Goal: Task Accomplishment & Management: Use online tool/utility

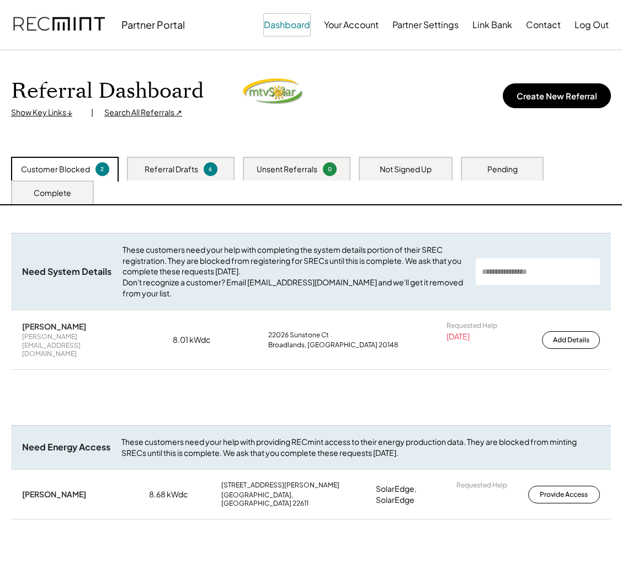
click at [287, 29] on button "Dashboard" at bounding box center [287, 25] width 46 height 22
click at [295, 30] on button "Dashboard" at bounding box center [287, 25] width 46 height 22
click at [364, 27] on button "Your Account" at bounding box center [351, 25] width 55 height 22
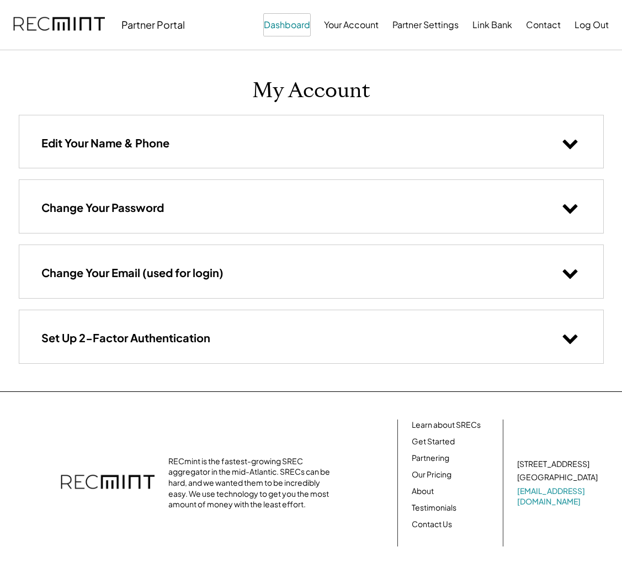
click at [289, 25] on button "Dashboard" at bounding box center [287, 25] width 46 height 22
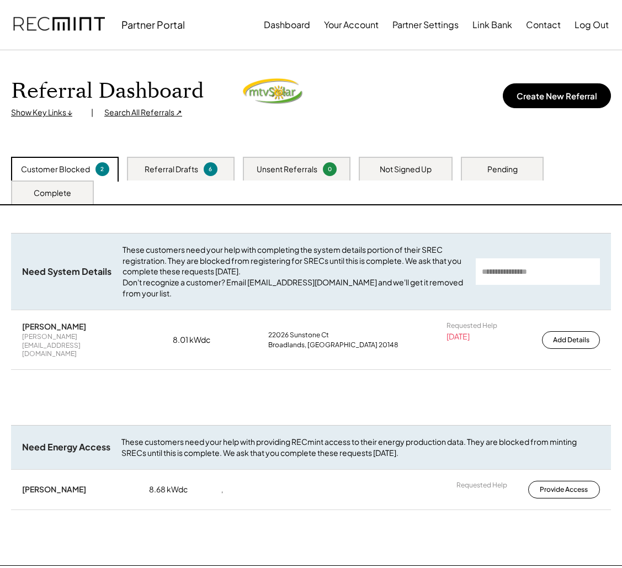
click at [175, 166] on div "Referral Drafts" at bounding box center [172, 169] width 54 height 11
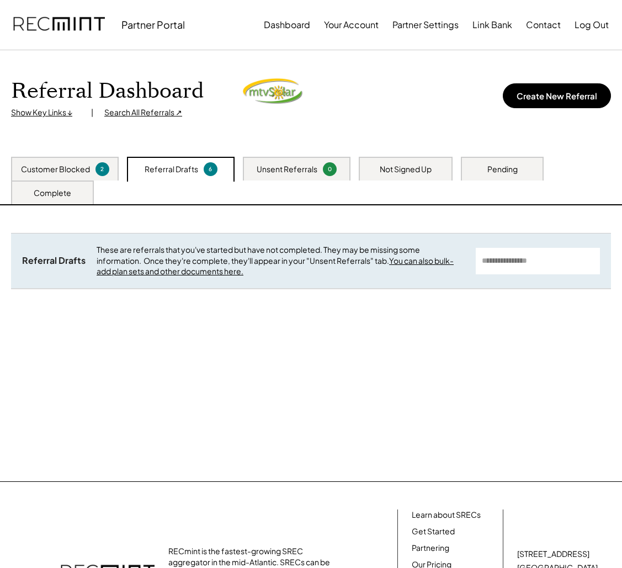
scroll to position [1, 0]
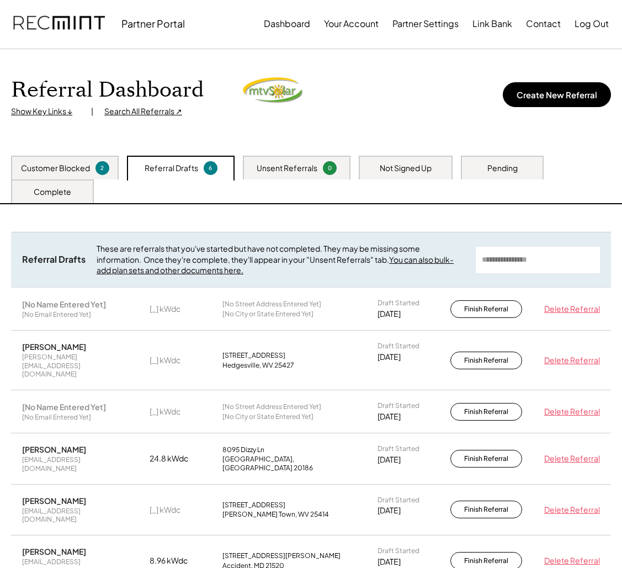
click at [48, 170] on div "Customer Blocked" at bounding box center [55, 168] width 69 height 11
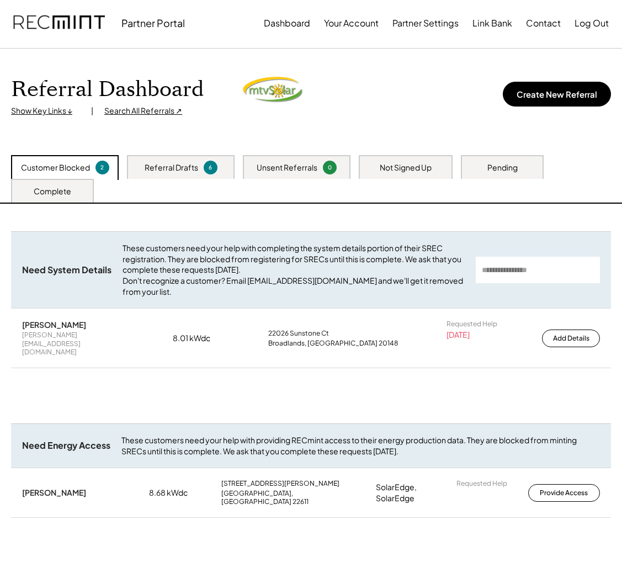
click at [165, 173] on div "Referral Drafts 6" at bounding box center [181, 167] width 108 height 24
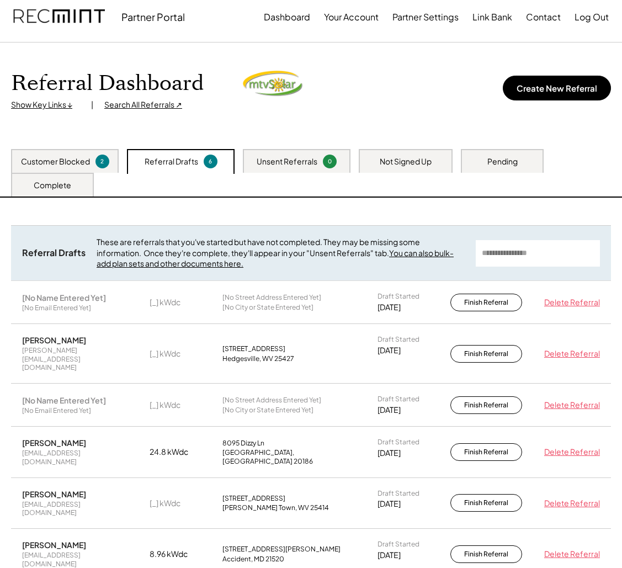
scroll to position [0, 0]
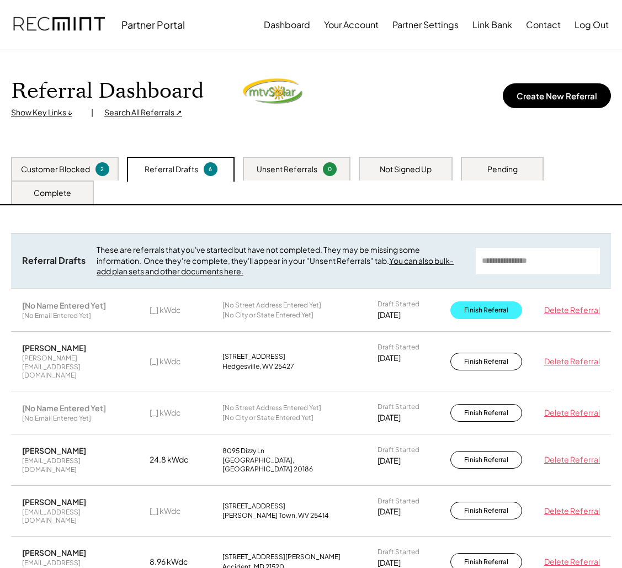
click at [500, 311] on button "Finish Referral" at bounding box center [487, 310] width 72 height 18
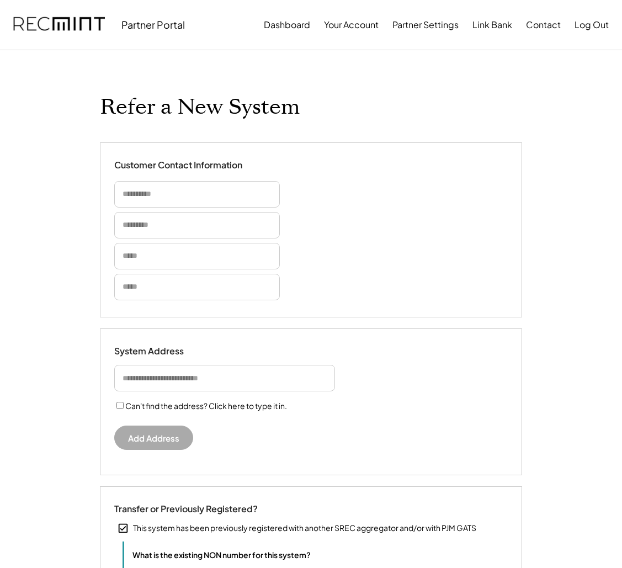
select select "**********"
